Goal: Find specific page/section: Find specific page/section

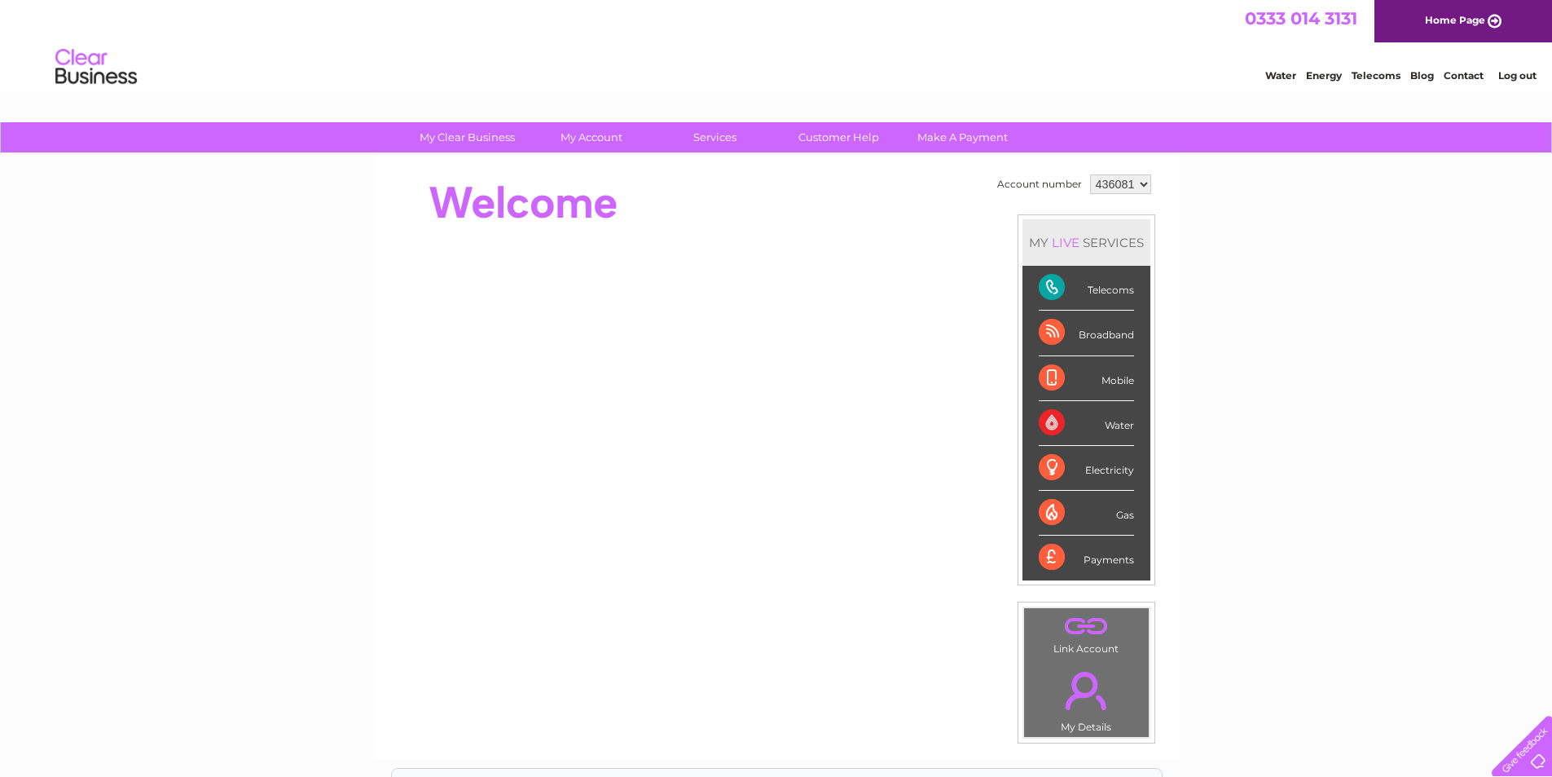
click at [1145, 329] on li "Broadband" at bounding box center [1087, 332] width 128 height 45
click at [1230, 283] on div "My Clear Business Login Details My Details My Preferences Link Account My Accou…" at bounding box center [776, 580] width 1552 height 916
click at [1196, 394] on div "My Clear Business Login Details My Details My Preferences Link Account My Accou…" at bounding box center [776, 580] width 1552 height 916
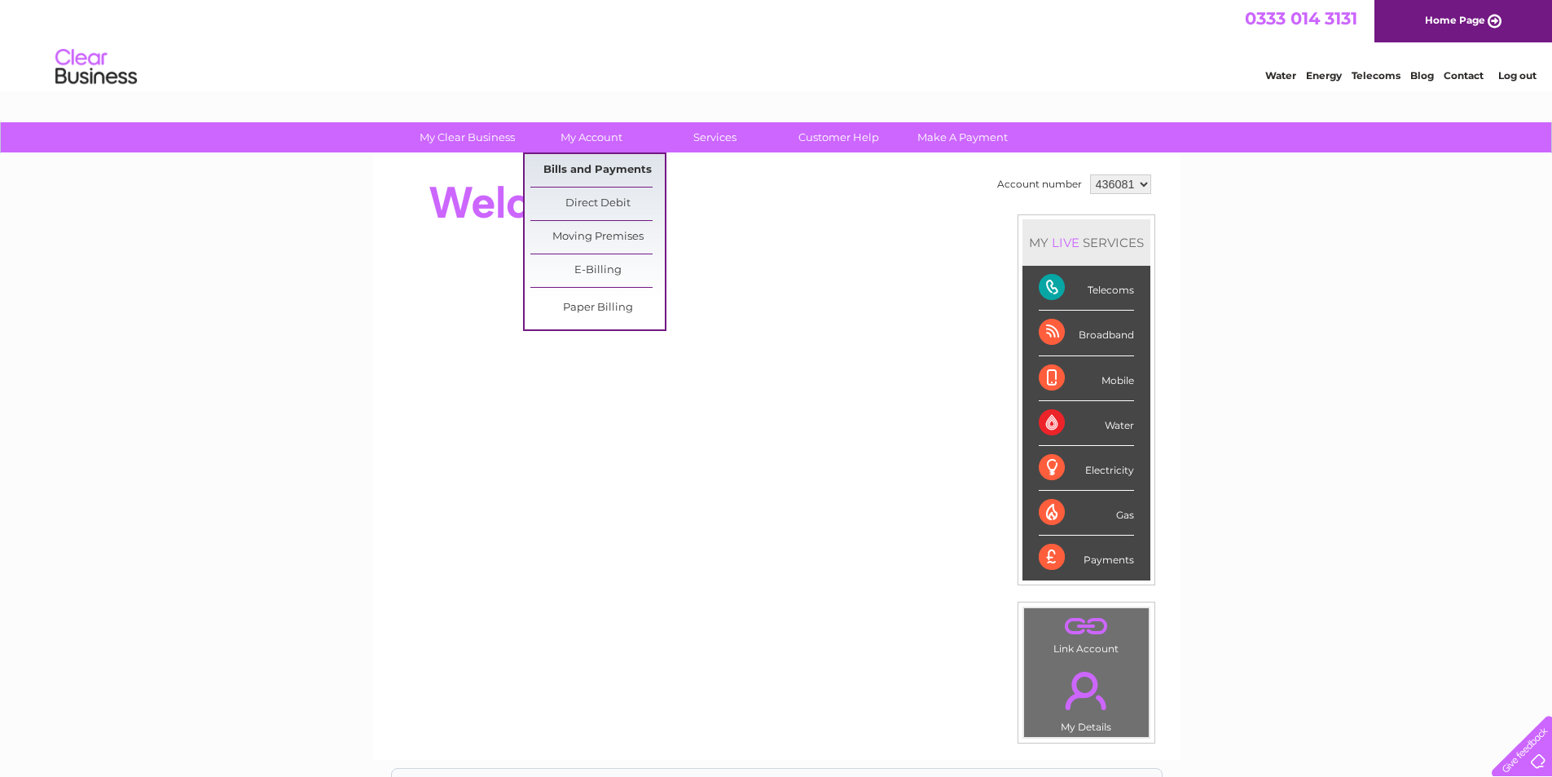
click at [598, 172] on link "Bills and Payments" at bounding box center [597, 170] width 134 height 33
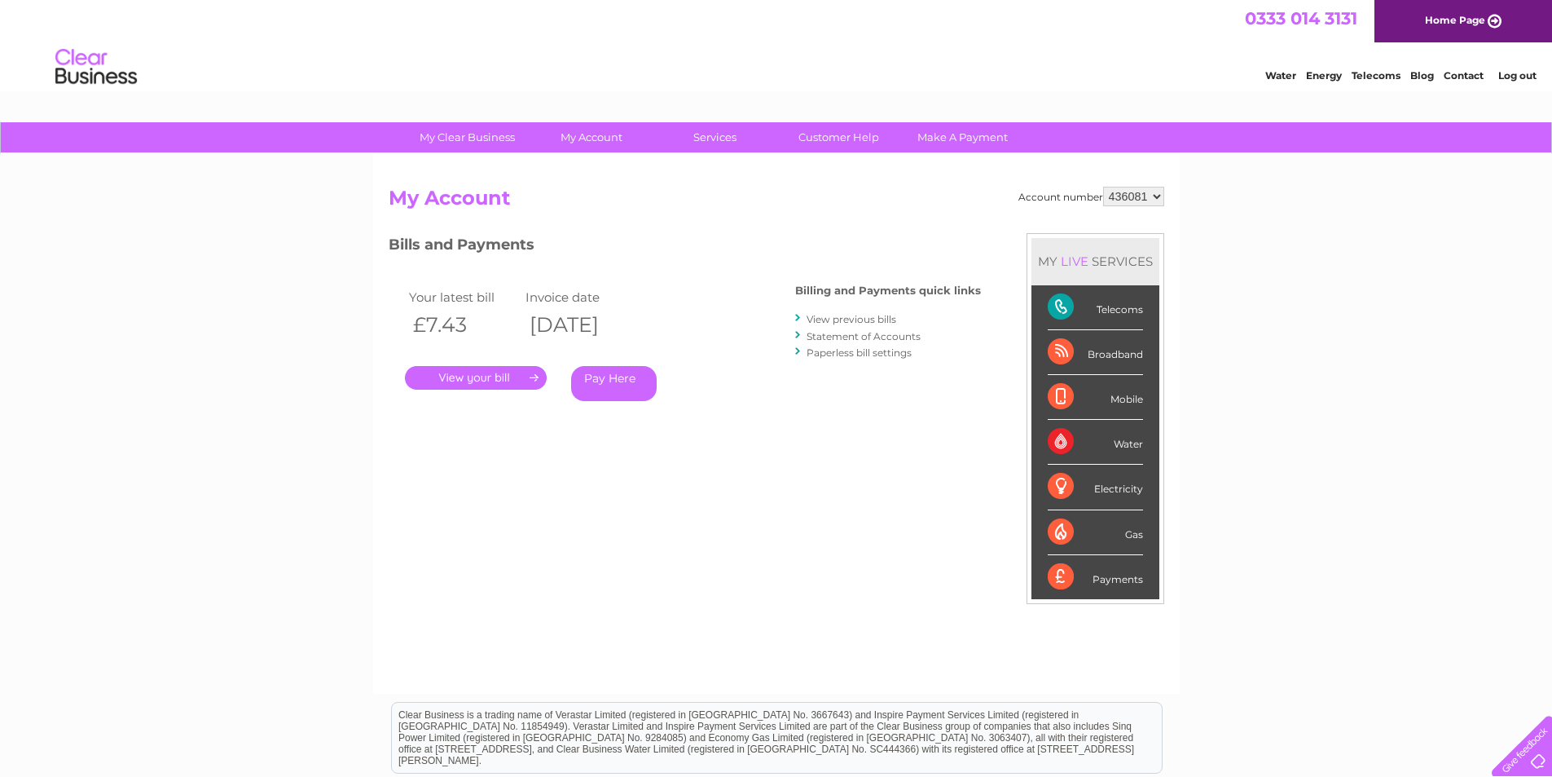
click at [498, 374] on link "." at bounding box center [476, 378] width 142 height 24
click at [857, 322] on link "View previous bills" at bounding box center [852, 319] width 90 height 12
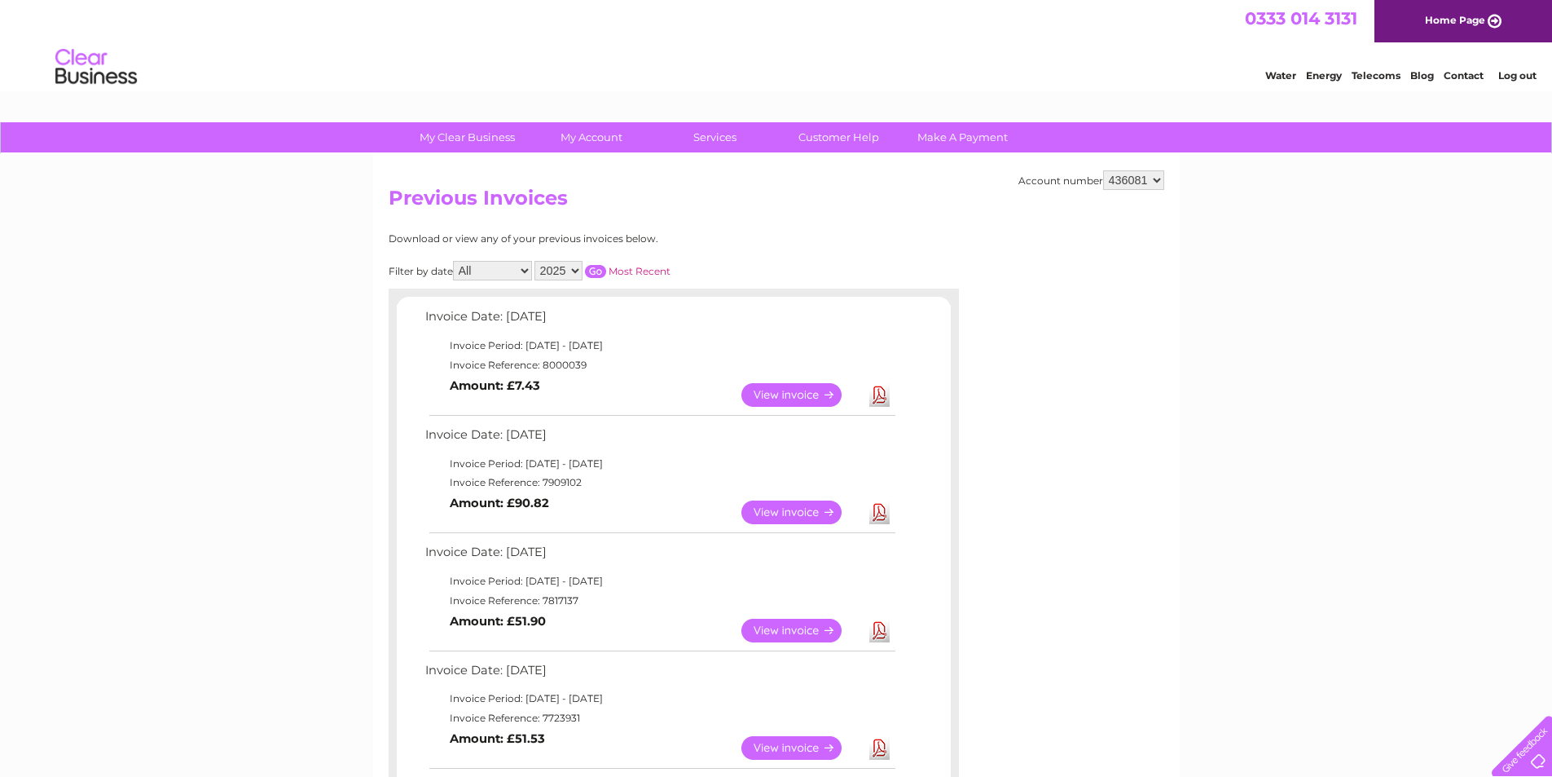
click at [1514, 81] on link "Log out" at bounding box center [1517, 75] width 38 height 12
